Goal: Information Seeking & Learning: Learn about a topic

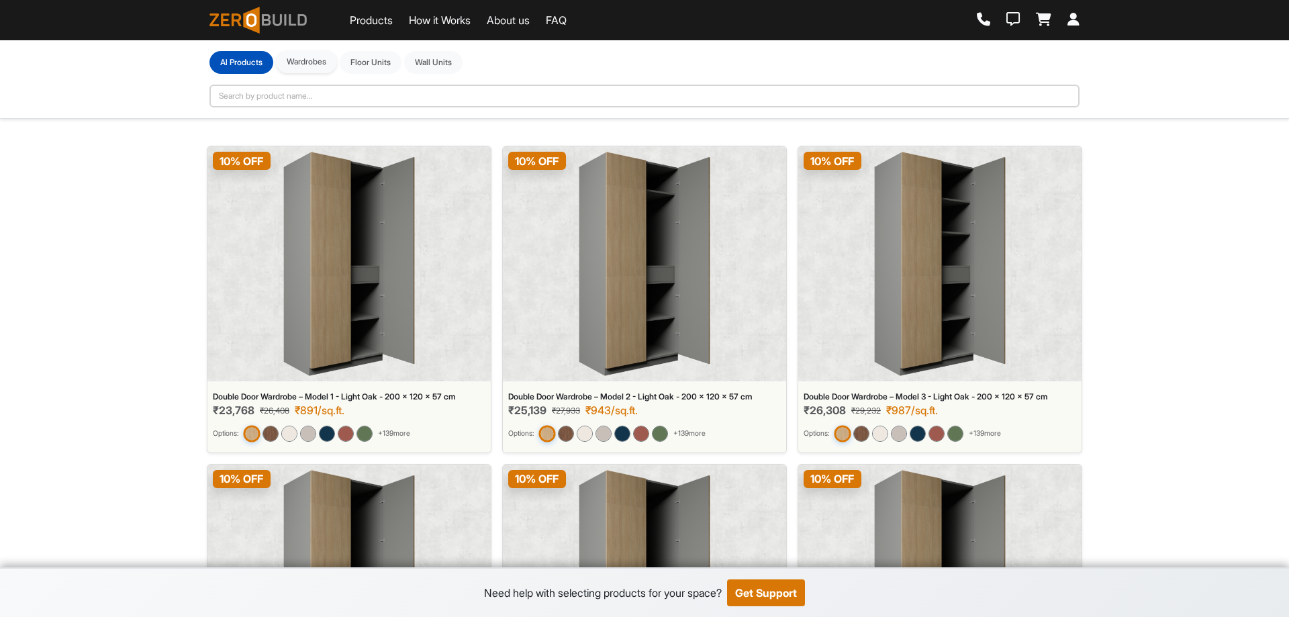
click at [306, 64] on button "Wardrobes" at bounding box center [306, 61] width 61 height 23
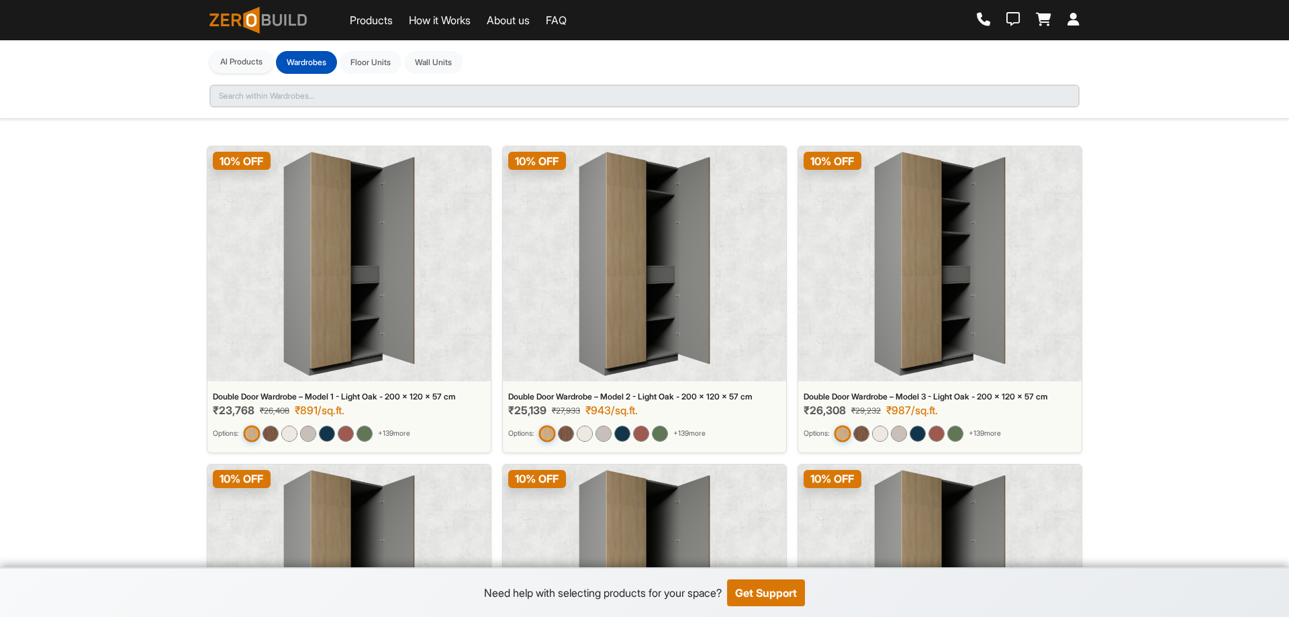
click at [242, 60] on button "Al Products" at bounding box center [241, 61] width 64 height 23
click at [317, 93] on div "**********" at bounding box center [644, 79] width 886 height 56
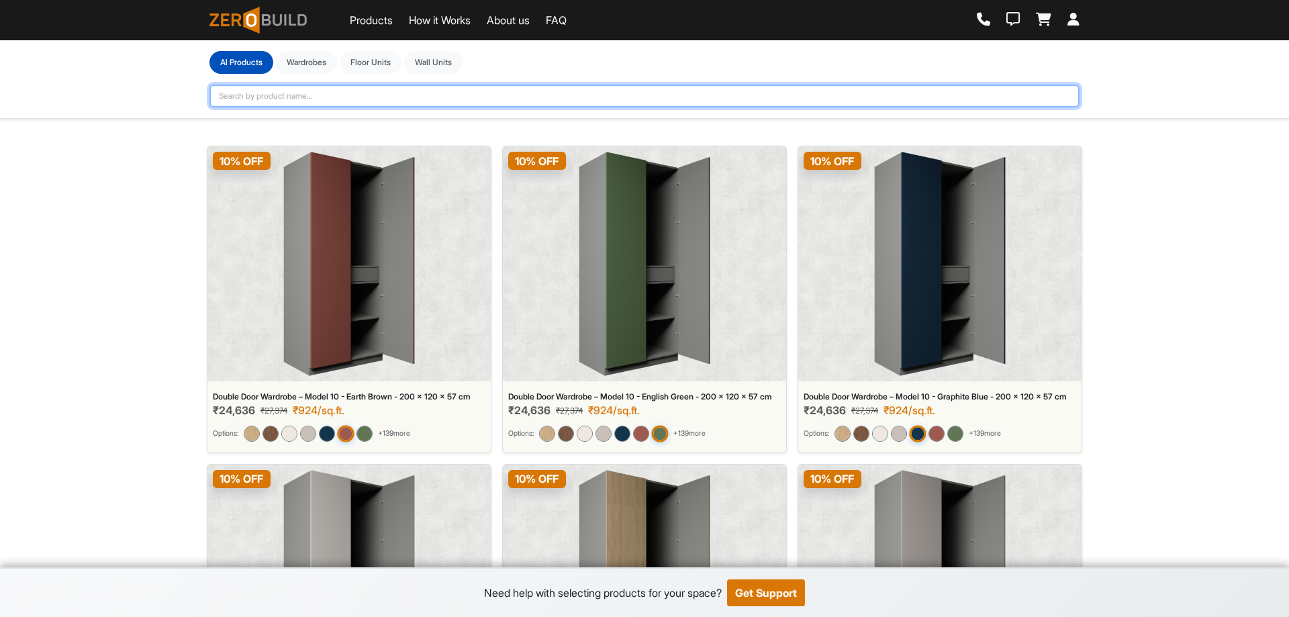
click at [317, 93] on input "text" at bounding box center [644, 96] width 870 height 23
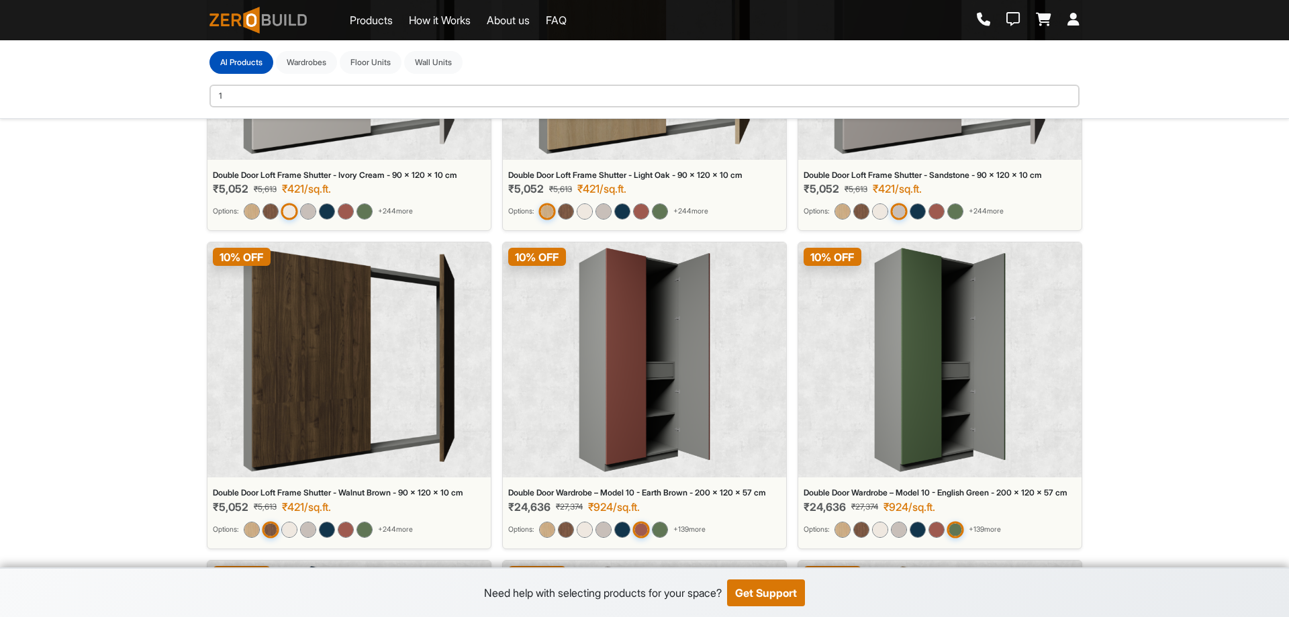
scroll to position [549, 0]
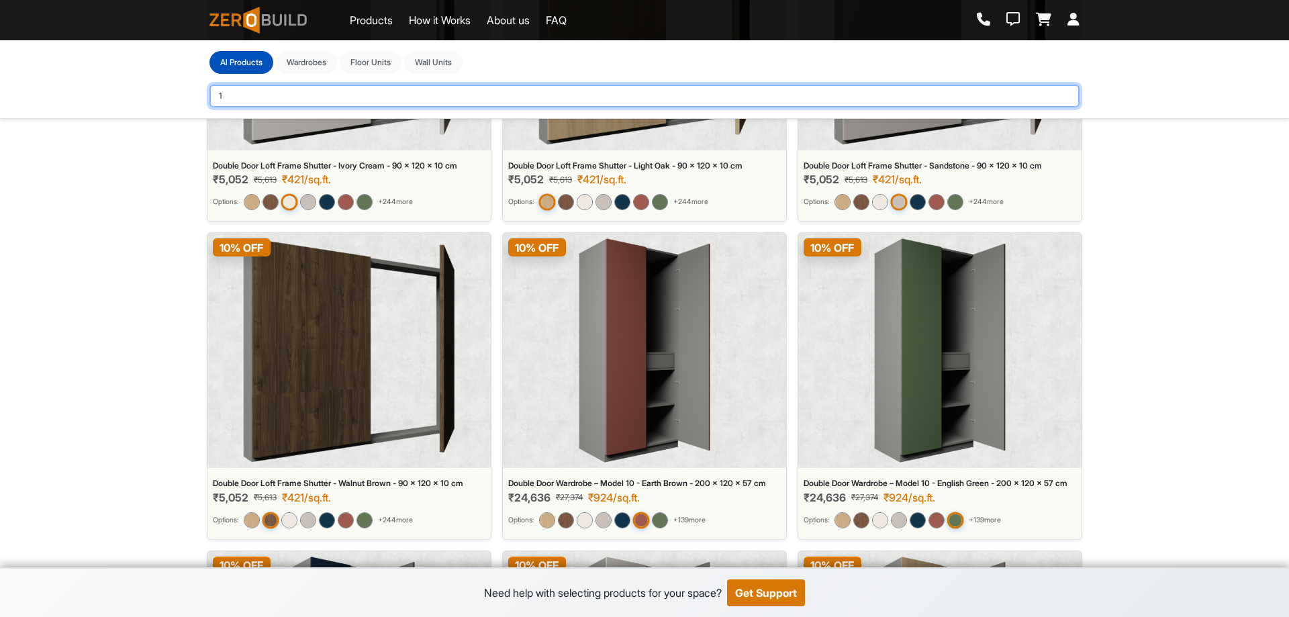
click at [317, 93] on input "1" at bounding box center [644, 96] width 870 height 23
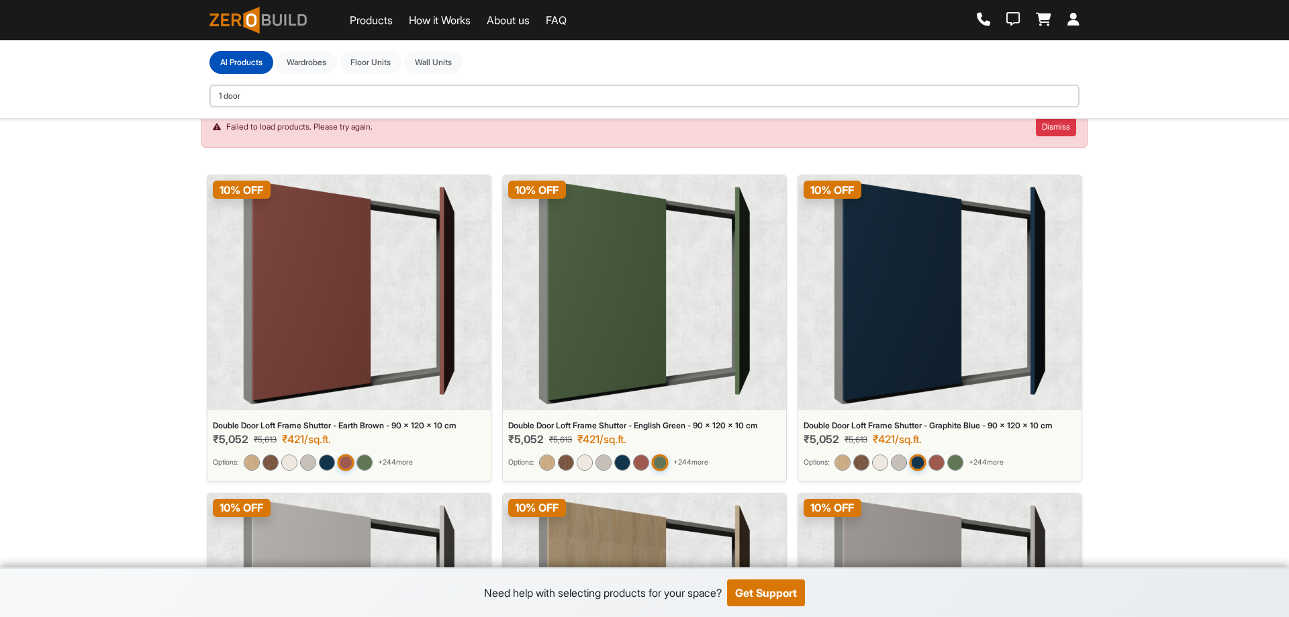
scroll to position [0, 0]
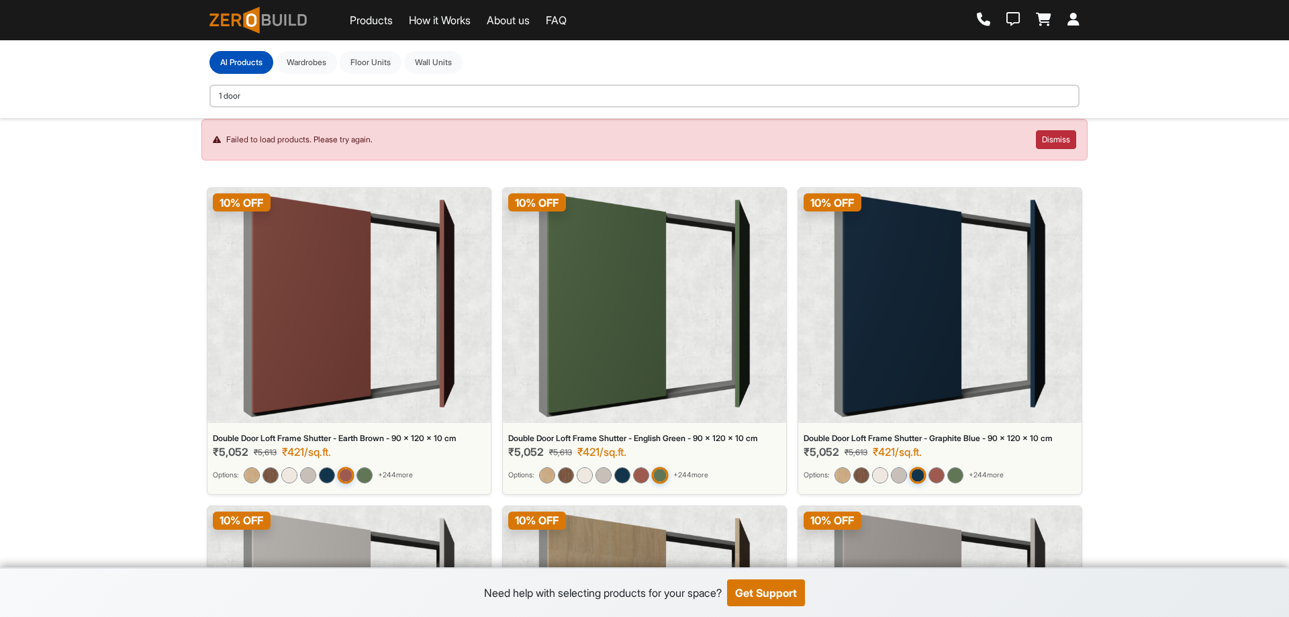
click at [1057, 132] on button "Dismiss" at bounding box center [1056, 139] width 40 height 19
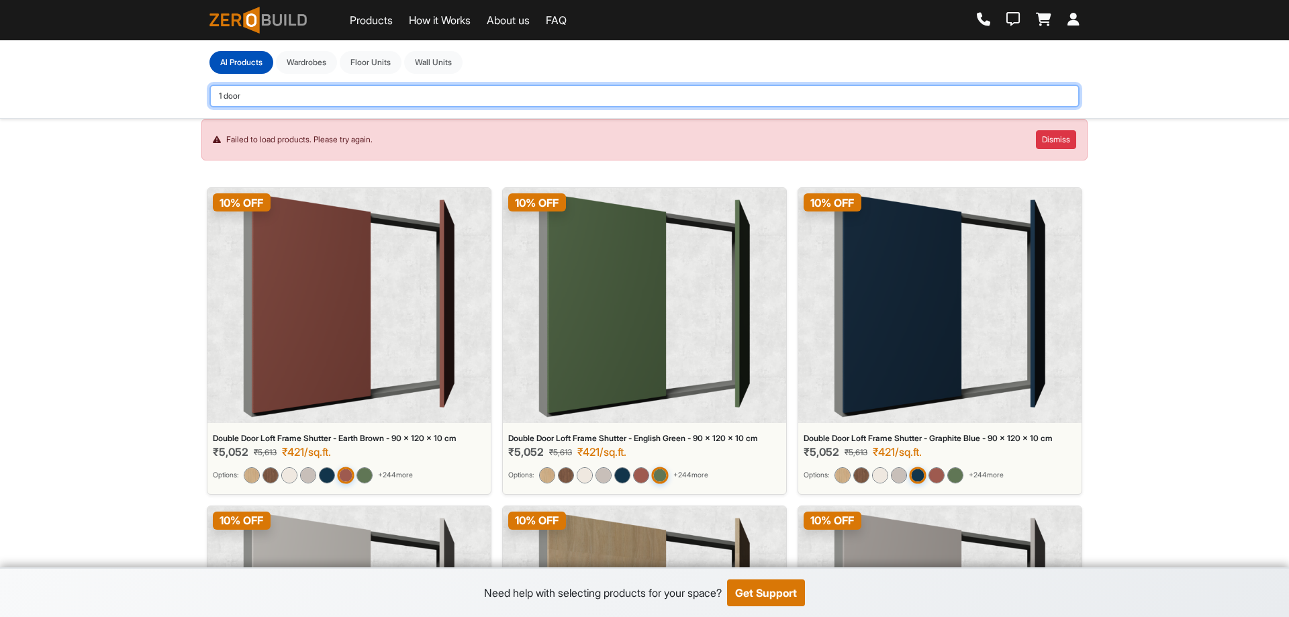
click at [389, 86] on input "1 door" at bounding box center [644, 96] width 870 height 23
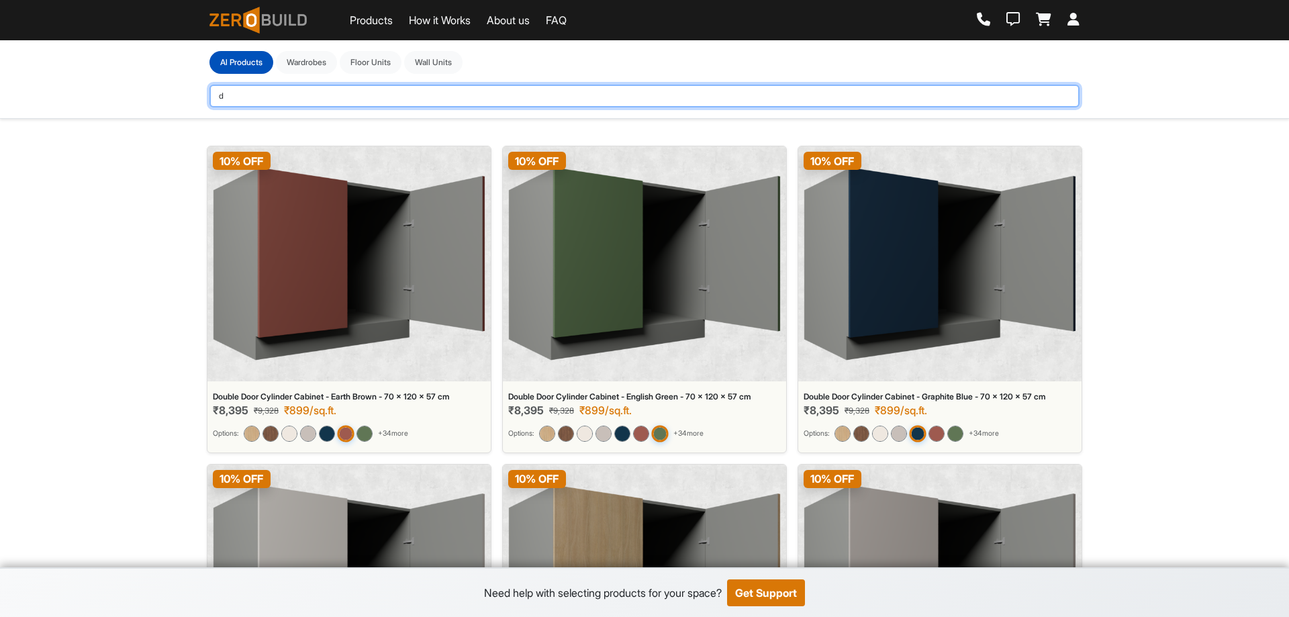
click at [386, 98] on input "d" at bounding box center [644, 96] width 870 height 23
type input "double door"
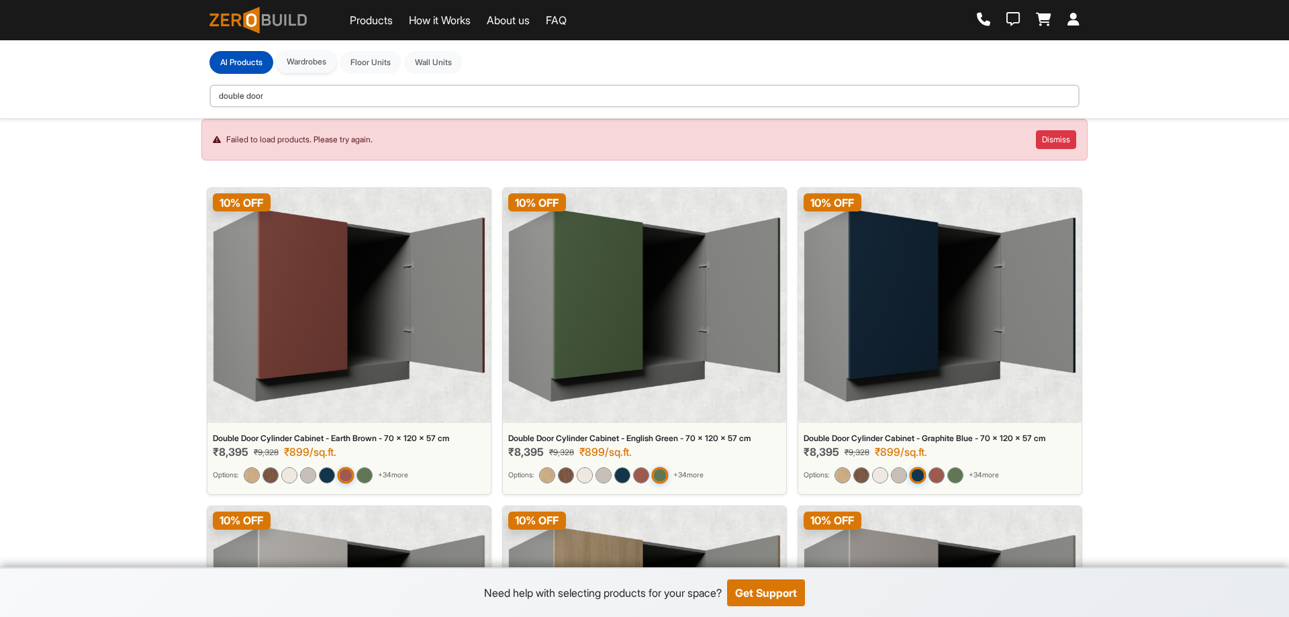
click at [316, 63] on button "Wardrobes" at bounding box center [306, 61] width 61 height 23
click at [392, 59] on button "Floor Units" at bounding box center [371, 61] width 62 height 23
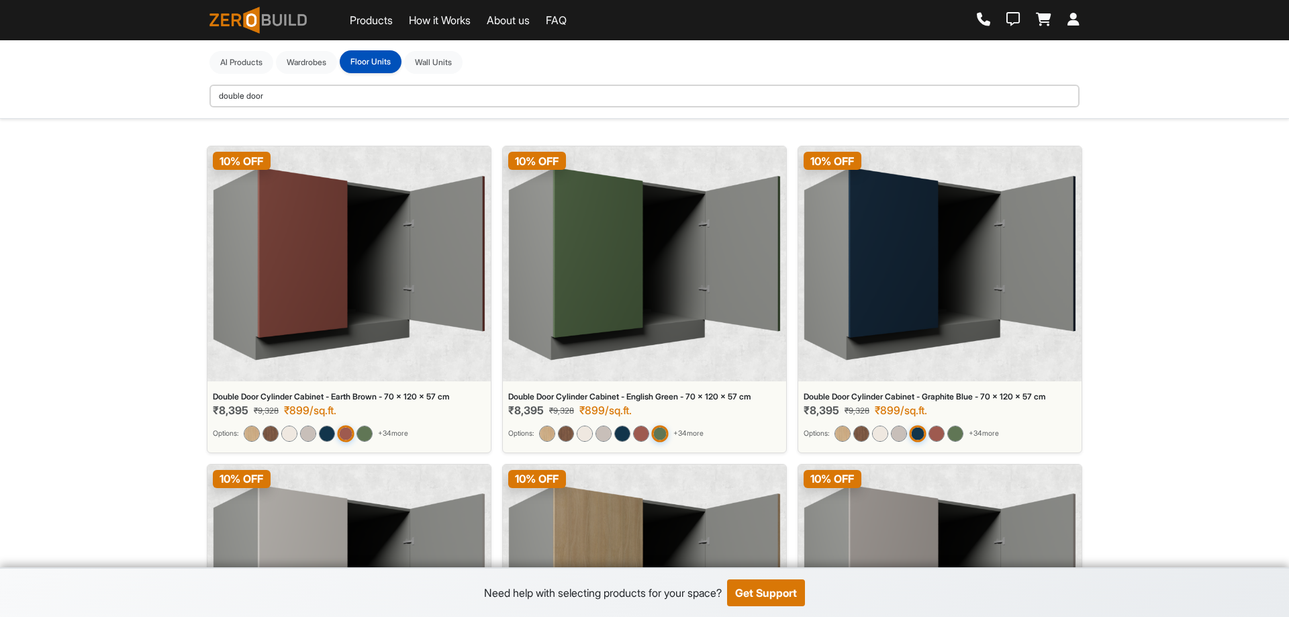
click at [392, 59] on button "Floor Units" at bounding box center [371, 61] width 62 height 23
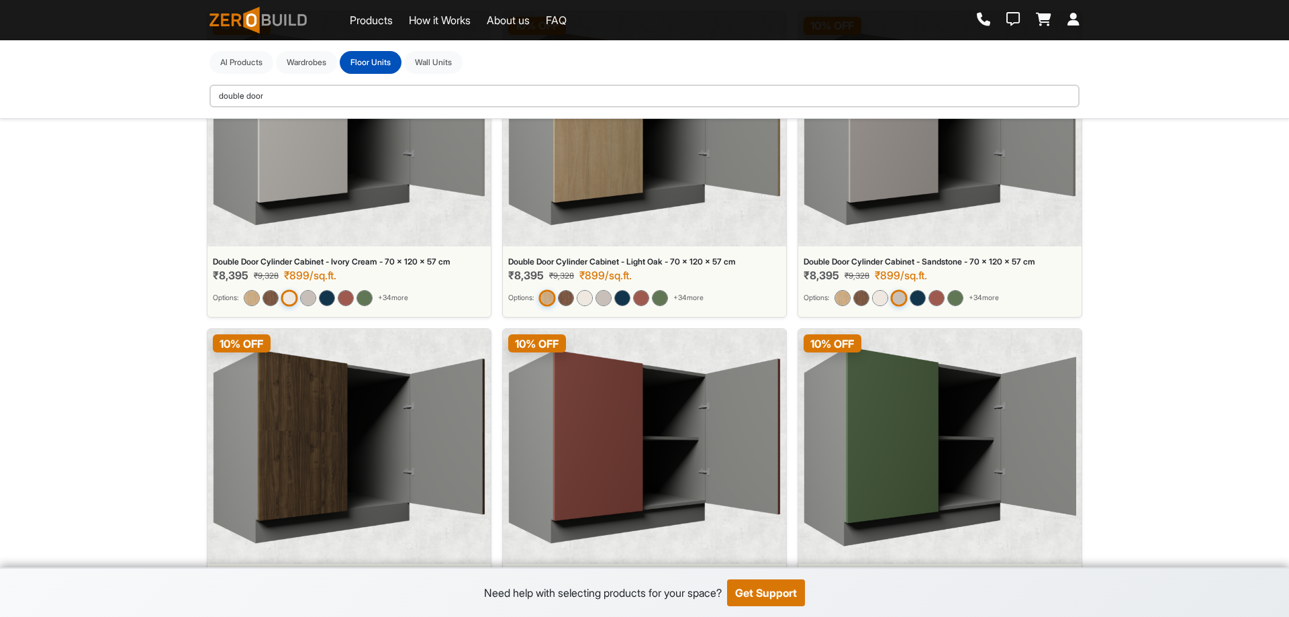
scroll to position [410, 0]
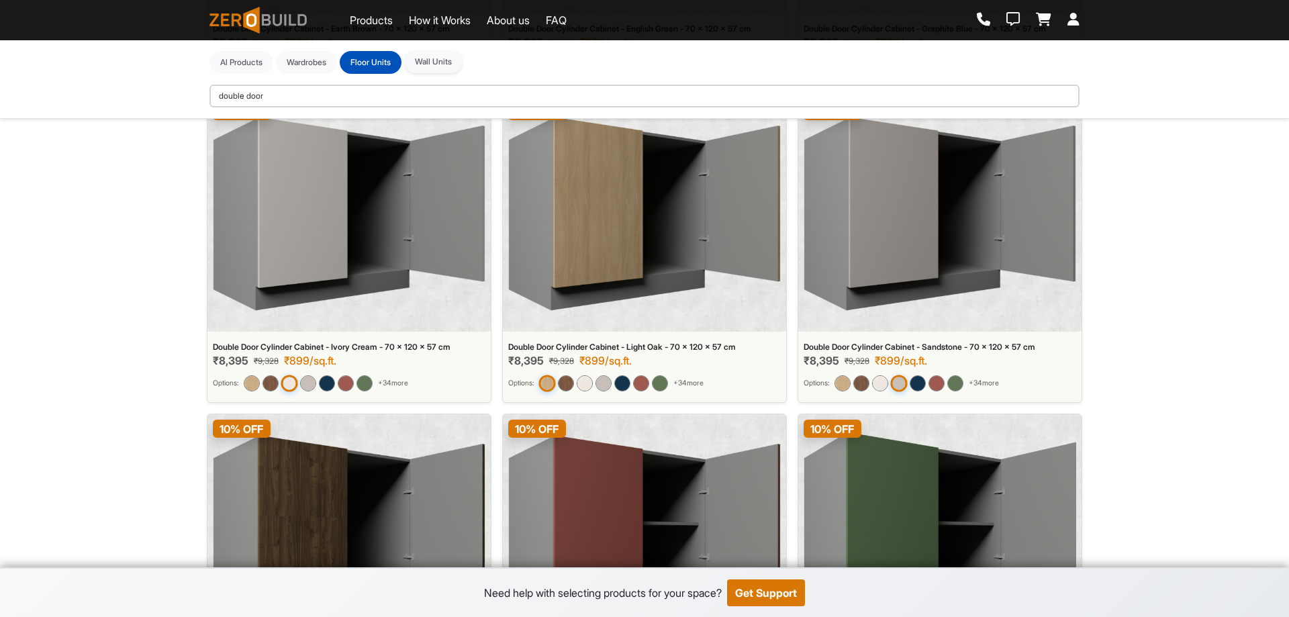
click at [431, 62] on button "Wall Units" at bounding box center [433, 61] width 58 height 23
click at [383, 20] on link "Products" at bounding box center [371, 20] width 43 height 16
click at [504, 22] on link "About us" at bounding box center [508, 20] width 43 height 16
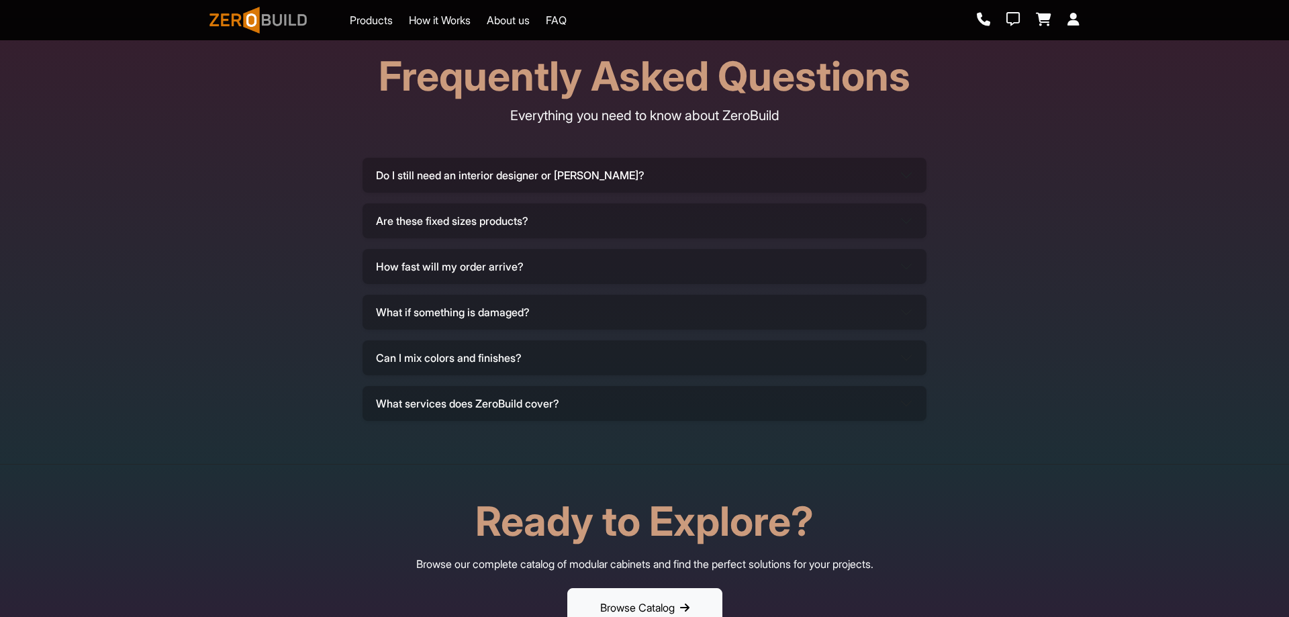
scroll to position [4227, 0]
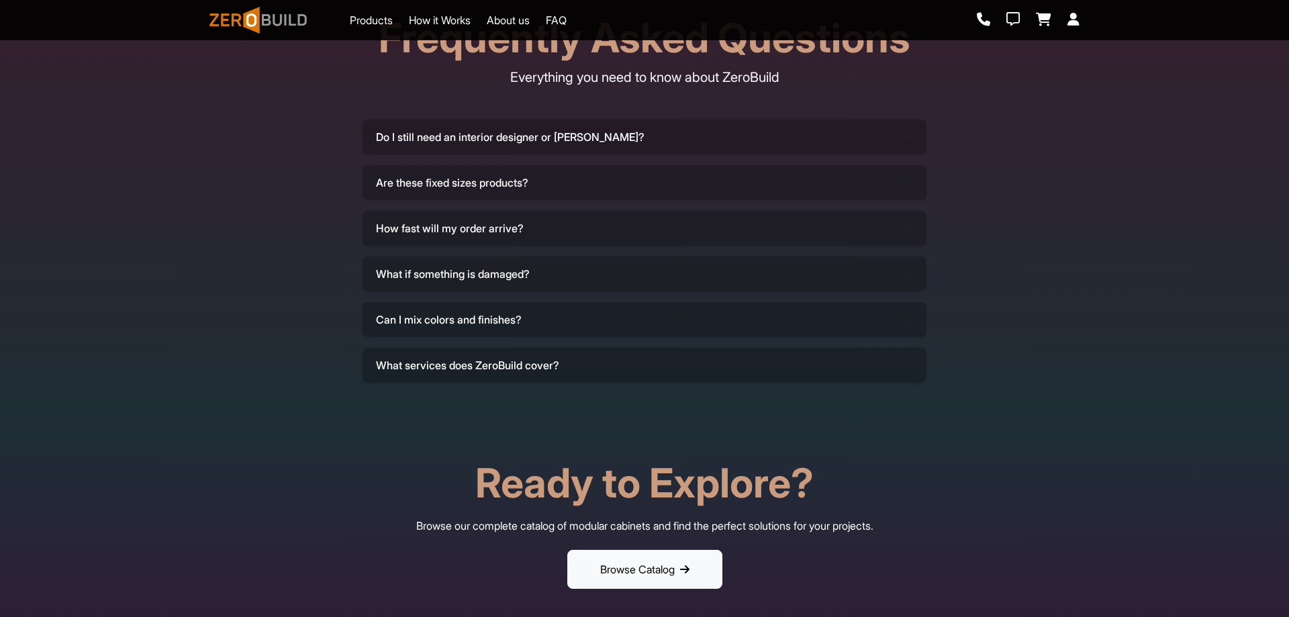
click at [799, 144] on button "Do I still need an interior designer or [PERSON_NAME]?" at bounding box center [645, 137] width 564 height 35
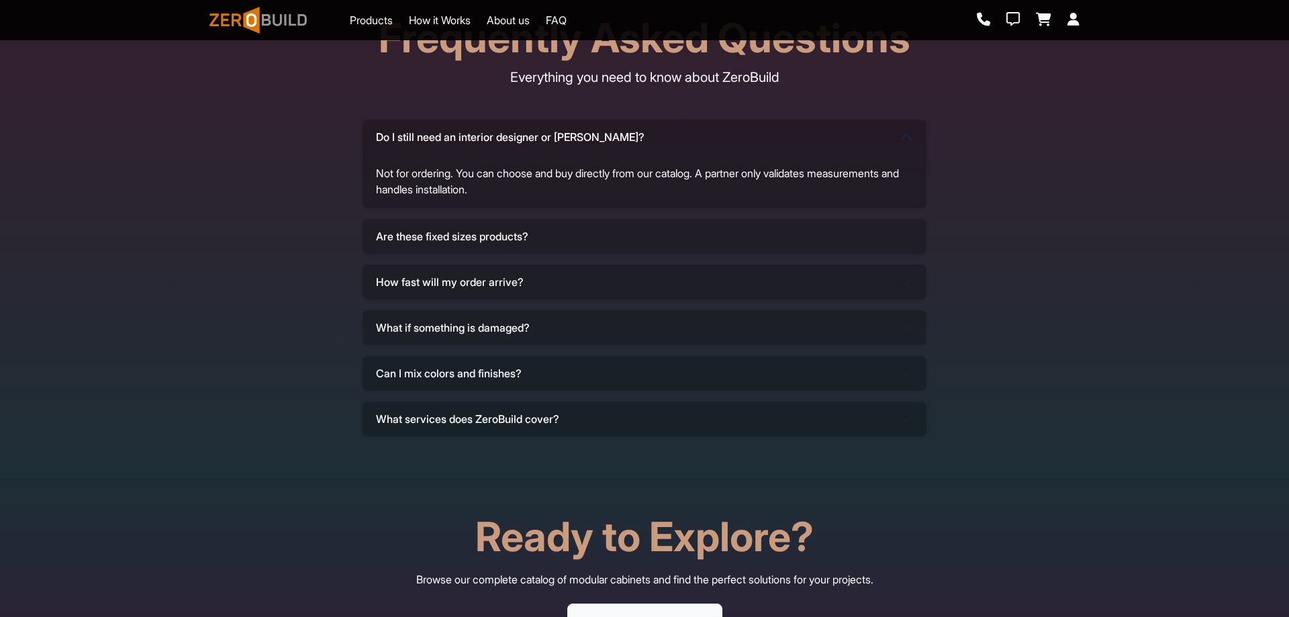
click at [799, 144] on button "Do I still need an interior designer or [PERSON_NAME]?" at bounding box center [645, 137] width 564 height 35
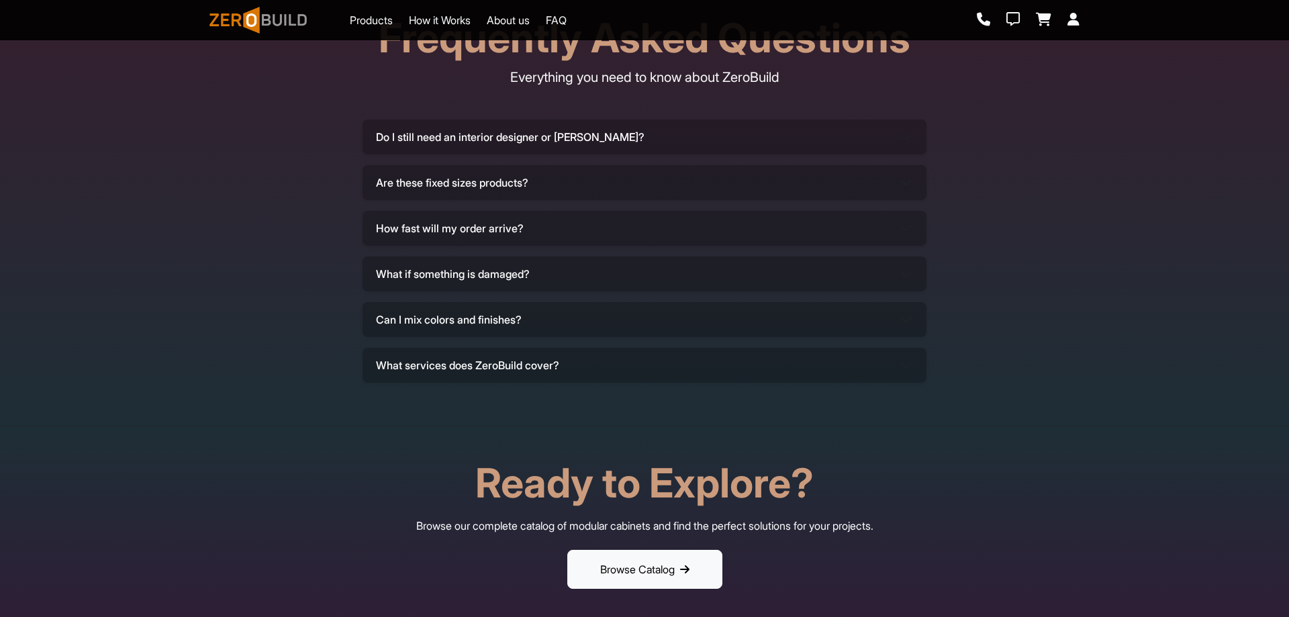
click at [799, 144] on button "Do I still need an interior designer or [PERSON_NAME]?" at bounding box center [645, 137] width 564 height 35
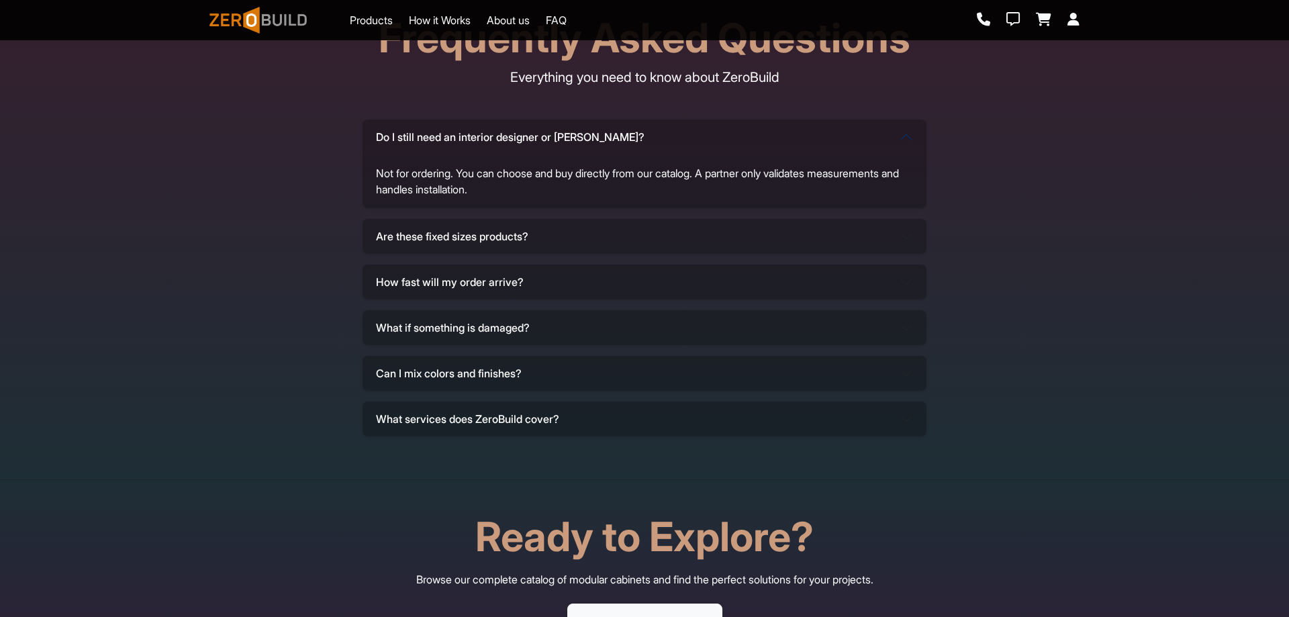
click at [712, 237] on button "Are these fixed sizes products?" at bounding box center [645, 236] width 564 height 35
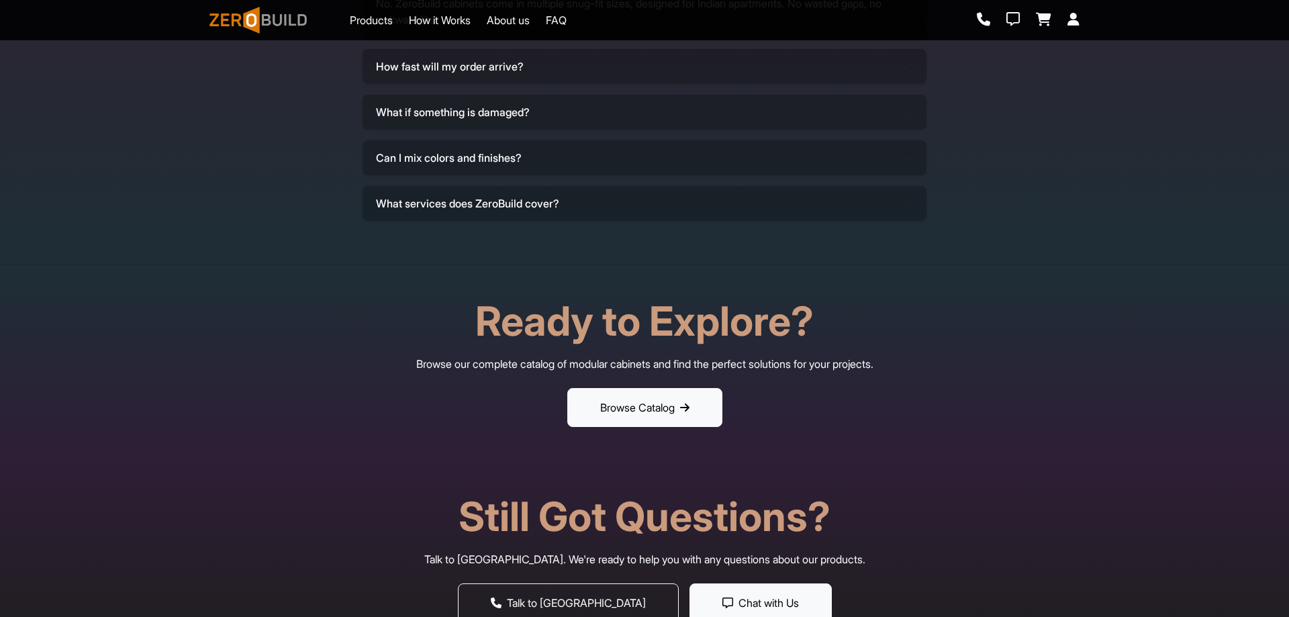
scroll to position [4445, 0]
